Goal: Task Accomplishment & Management: Use online tool/utility

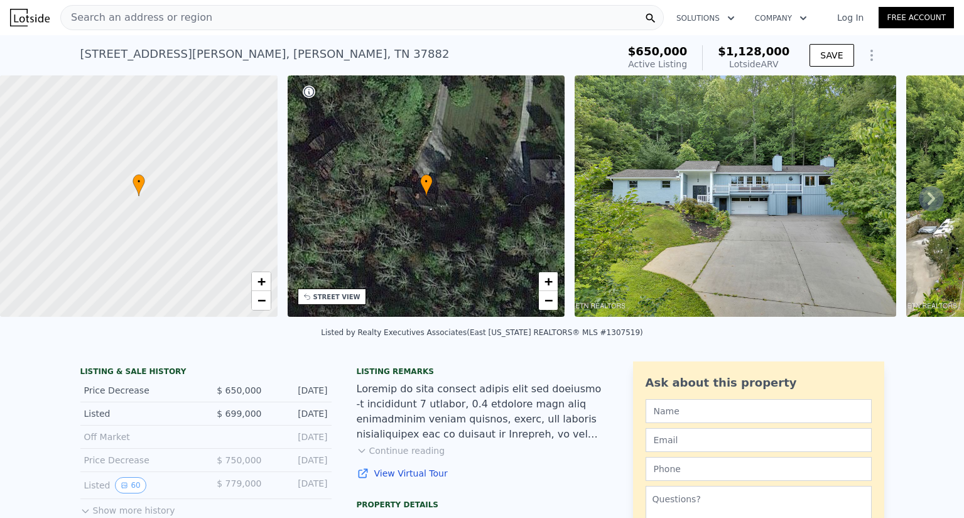
click at [919, 200] on icon at bounding box center [931, 198] width 25 height 25
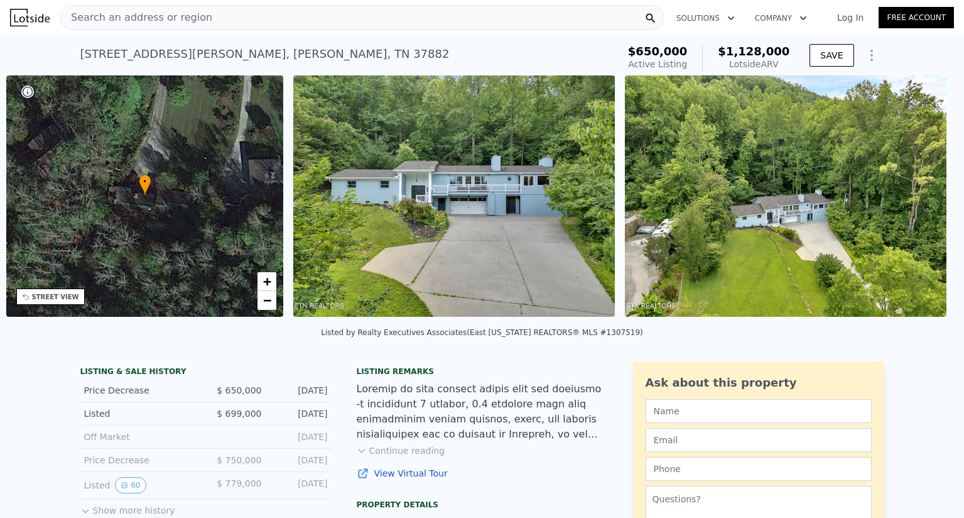
scroll to position [0, 293]
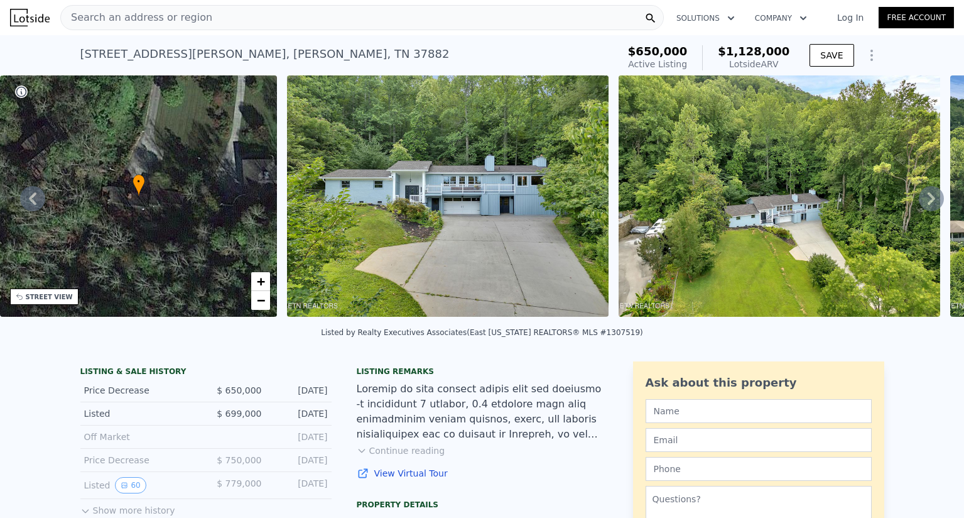
click at [919, 200] on icon at bounding box center [931, 198] width 25 height 25
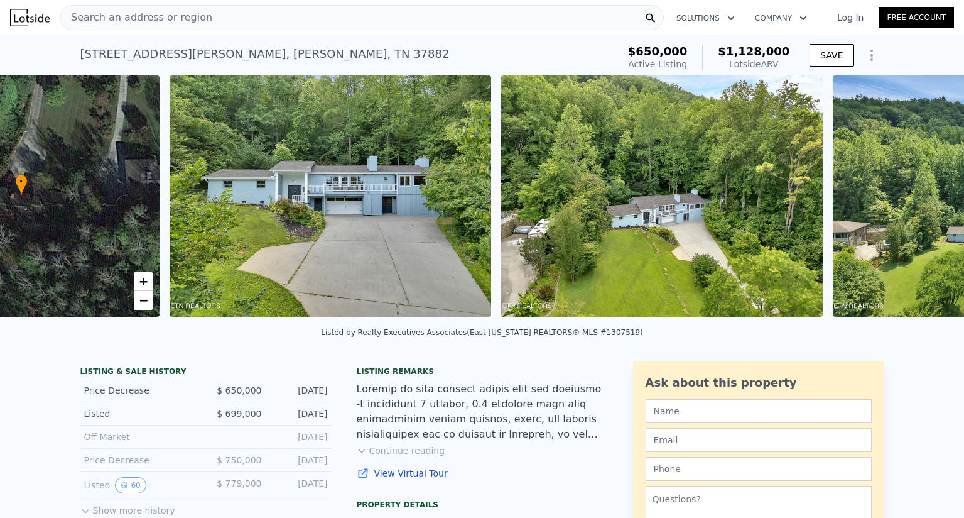
scroll to position [0, 575]
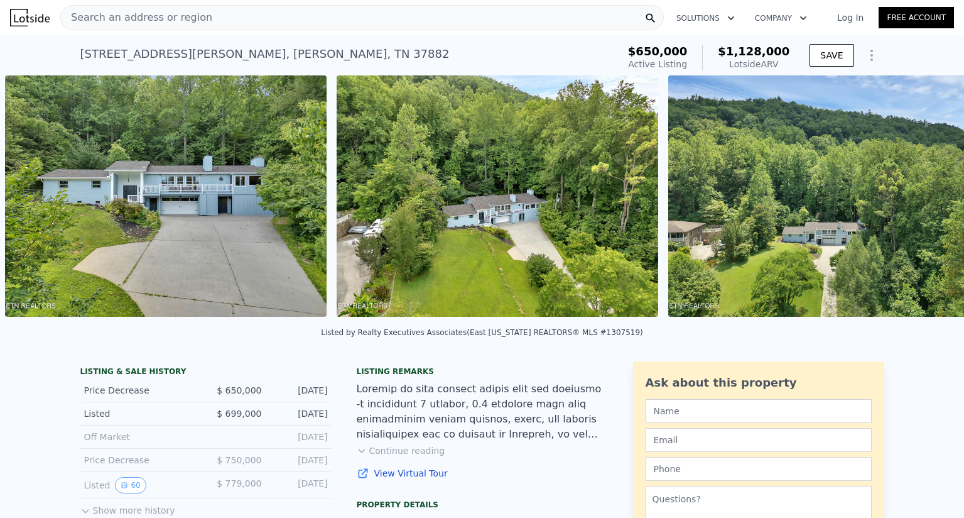
click at [915, 200] on img at bounding box center [829, 195] width 322 height 241
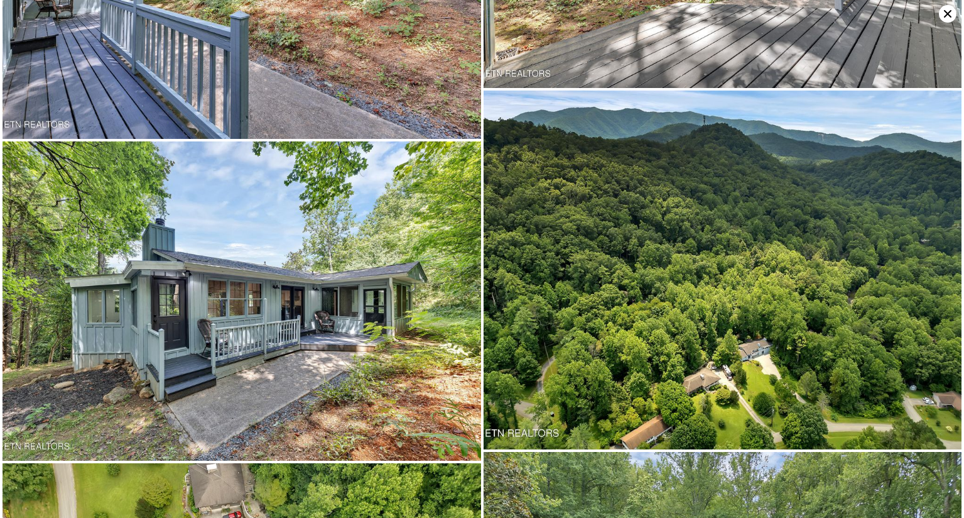
scroll to position [8956, 0]
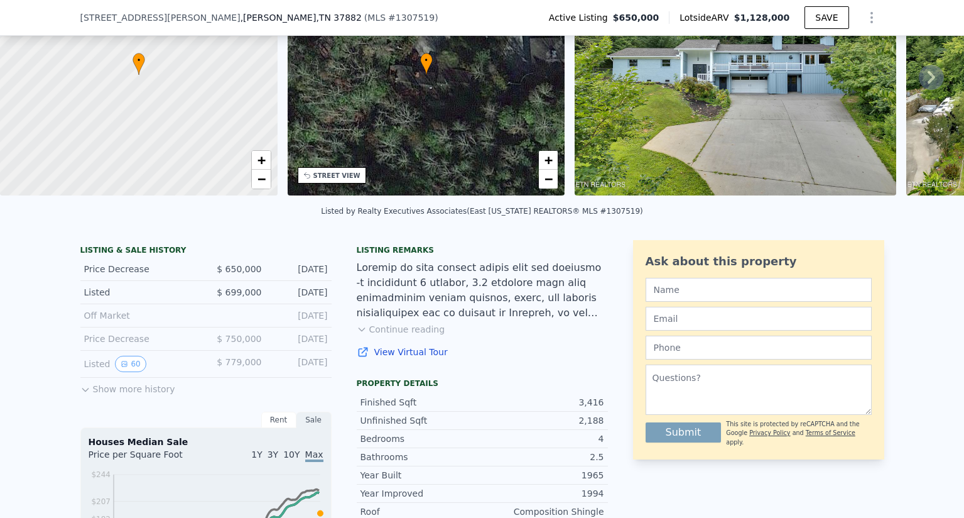
scroll to position [121, 0]
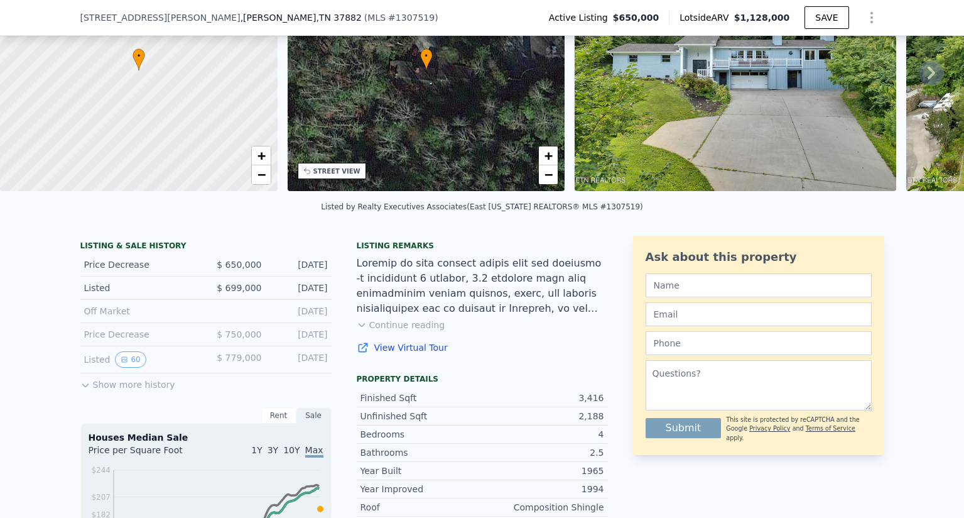
click at [135, 391] on button "Show more history" at bounding box center [127, 382] width 95 height 18
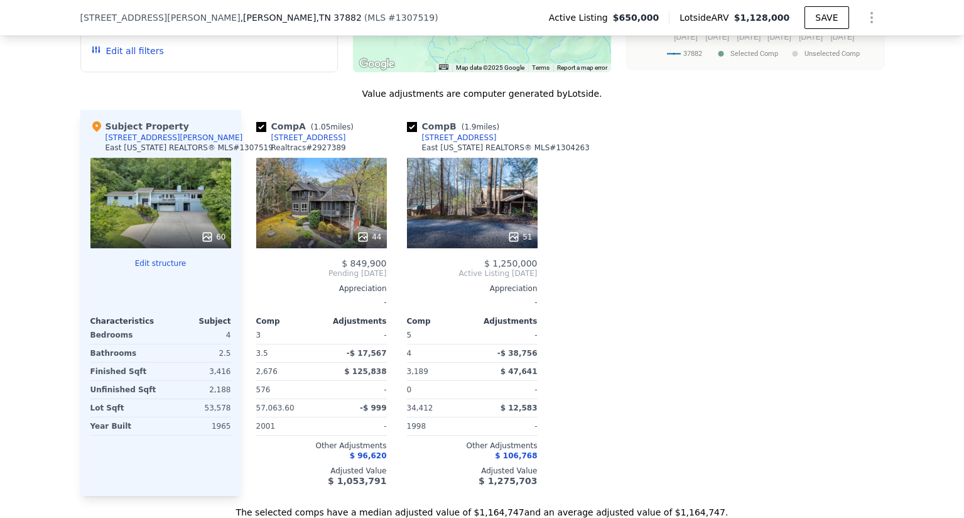
scroll to position [1629, 0]
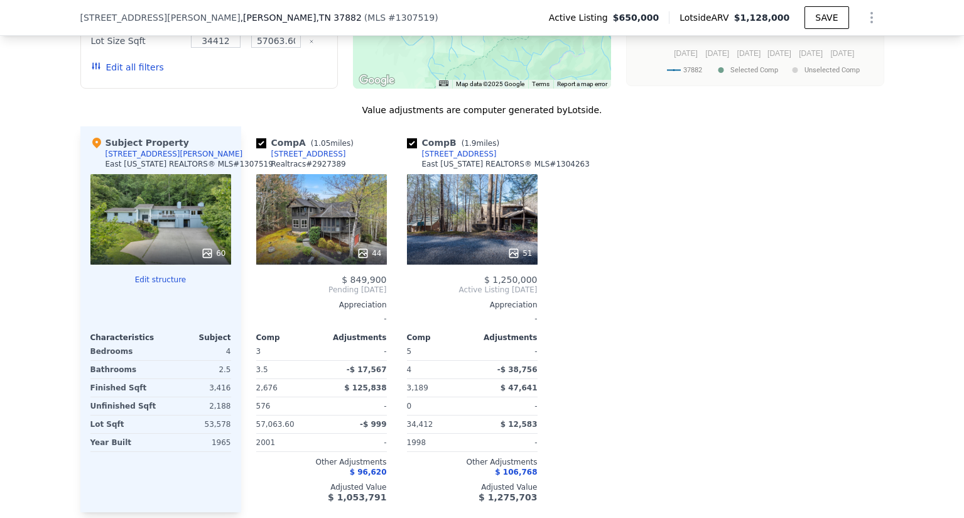
click at [151, 285] on button "Edit structure" at bounding box center [160, 280] width 141 height 10
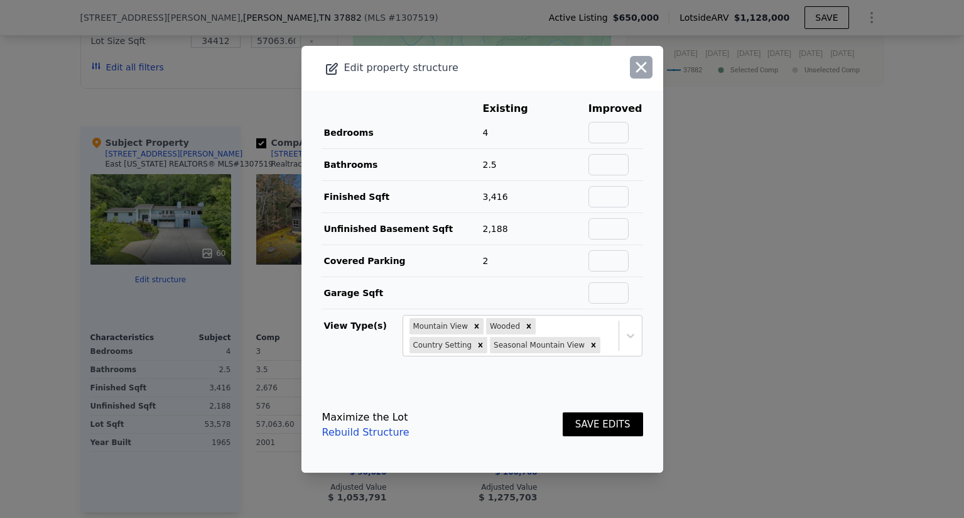
click at [636, 66] on icon "button" at bounding box center [641, 67] width 11 height 11
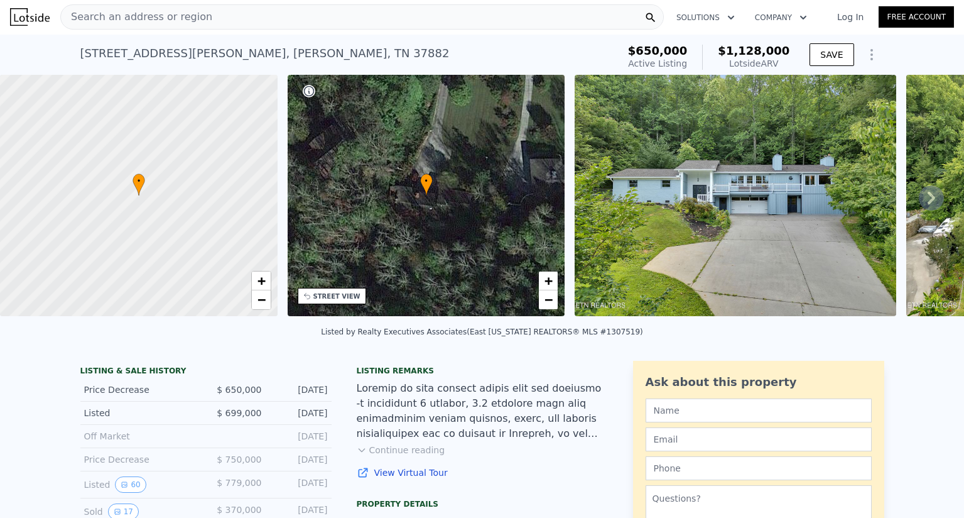
scroll to position [0, 0]
